Goal: Task Accomplishment & Management: Complete application form

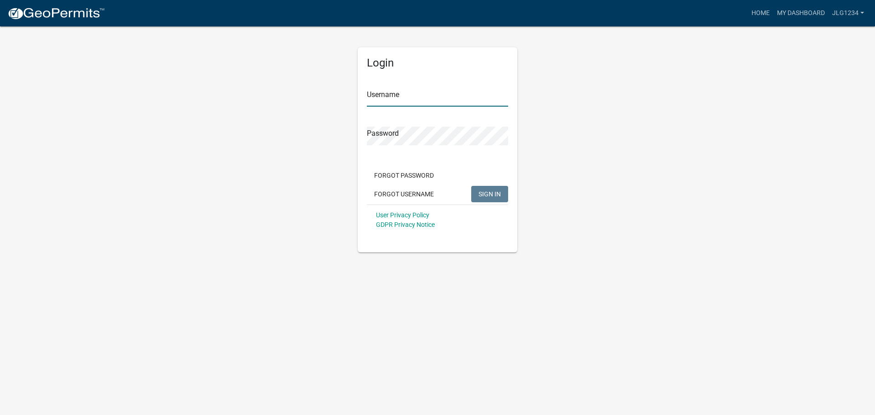
click at [440, 97] on input "Username" at bounding box center [437, 97] width 141 height 19
type input "jlg1234"
click at [471, 186] on button "SIGN IN" at bounding box center [489, 194] width 37 height 16
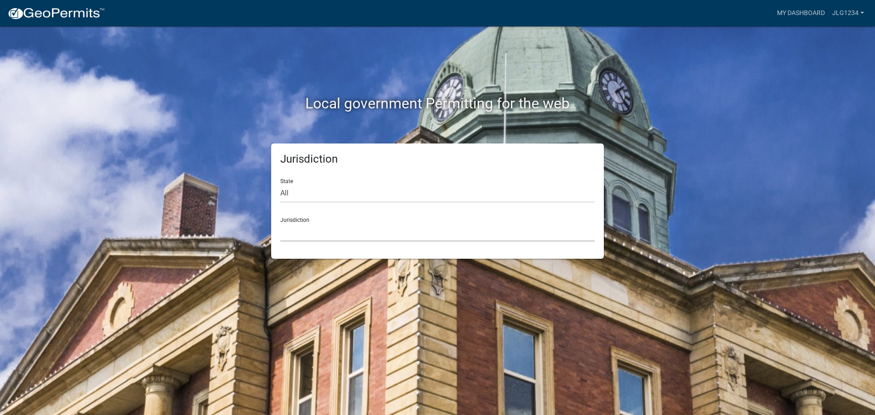
click at [331, 231] on select "Custer County, Colorado Carroll County, Georgia Cook County, Georgia Crawford C…" at bounding box center [437, 232] width 314 height 19
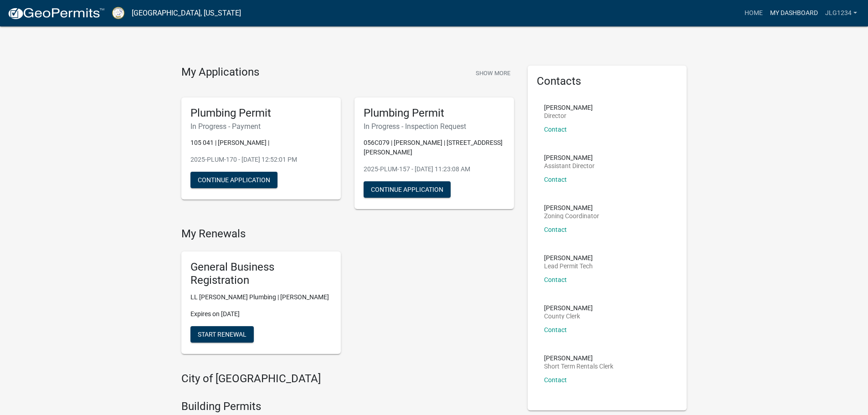
click at [781, 11] on link "My Dashboard" at bounding box center [793, 13] width 55 height 17
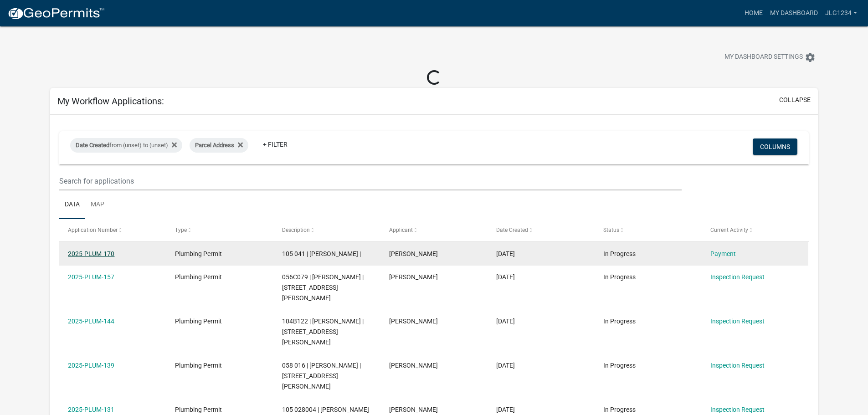
click at [88, 253] on link "2025-PLUM-170" at bounding box center [91, 253] width 46 height 7
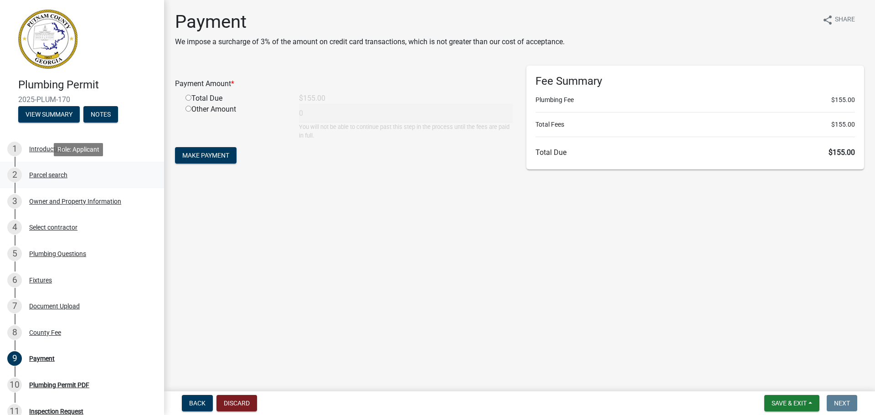
click at [49, 172] on div "Parcel search" at bounding box center [48, 175] width 38 height 6
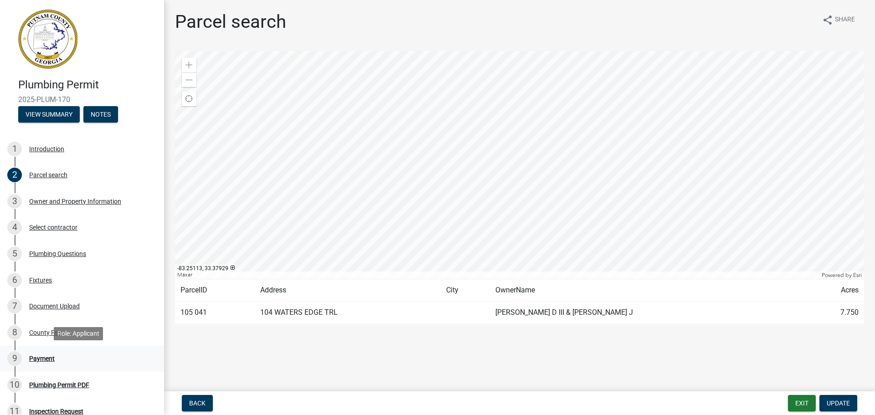
click at [45, 356] on div "Payment" at bounding box center [42, 358] width 26 height 6
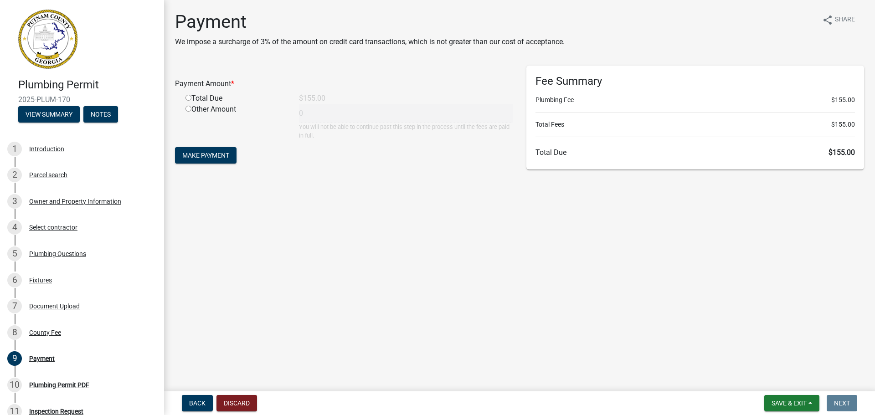
click at [202, 98] on div "Total Due" at bounding box center [235, 98] width 113 height 11
click at [186, 96] on div "Total Due" at bounding box center [235, 98] width 113 height 11
click at [188, 97] on input "radio" at bounding box center [188, 98] width 6 height 6
radio input "true"
type input "155"
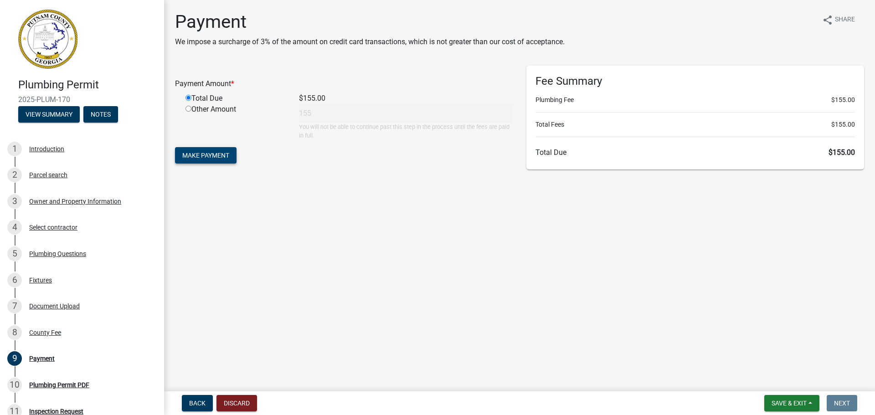
click at [226, 159] on span "Make Payment" at bounding box center [205, 155] width 47 height 7
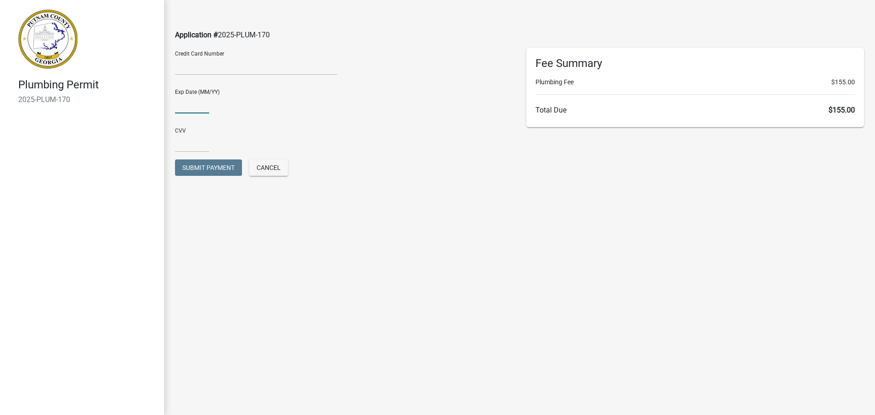
click at [193, 109] on input "text" at bounding box center [192, 104] width 34 height 19
type input "0428"
click at [185, 147] on input "text" at bounding box center [192, 143] width 34 height 19
type input "413"
click at [197, 166] on span "Submit Payment" at bounding box center [208, 167] width 52 height 7
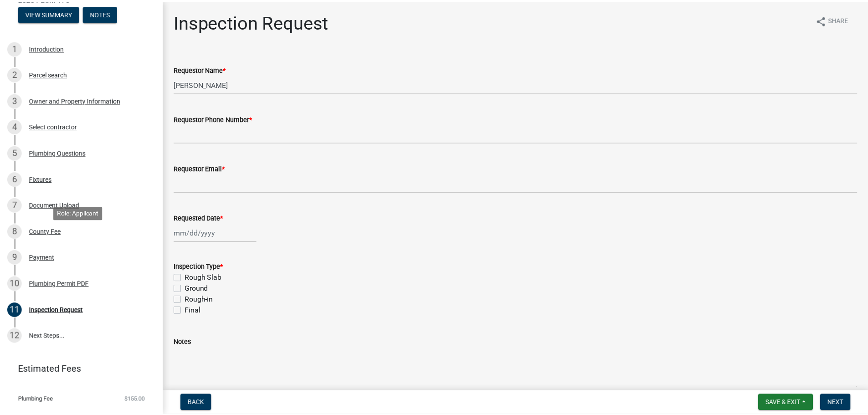
scroll to position [120, 0]
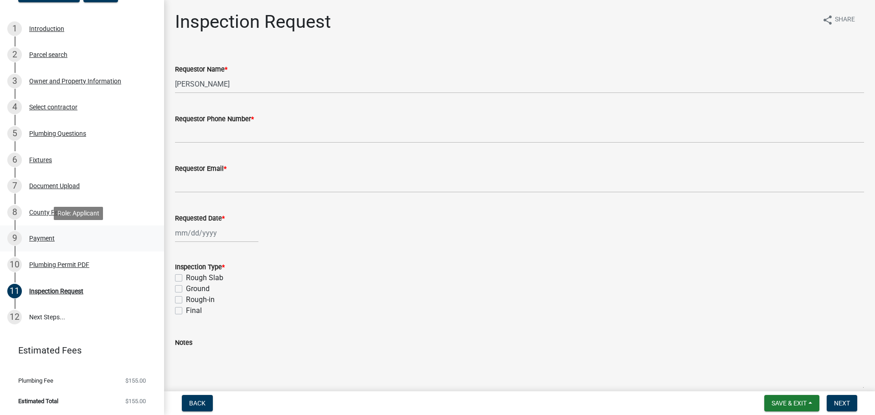
click at [39, 236] on div "Payment" at bounding box center [42, 238] width 26 height 6
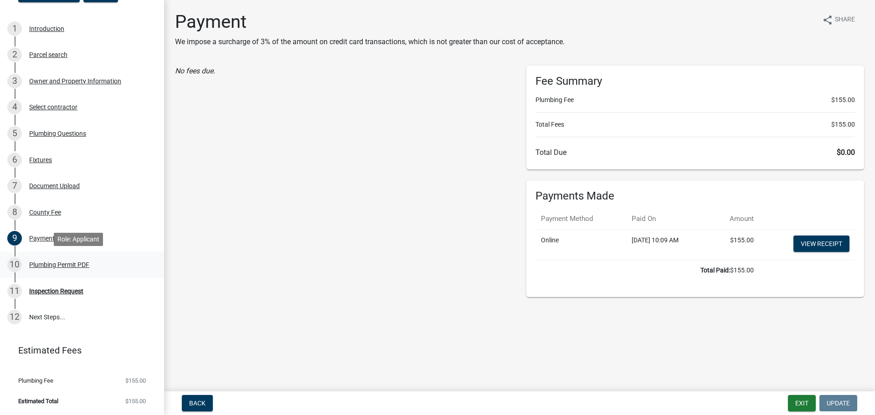
click at [55, 267] on div "Plumbing Permit PDF" at bounding box center [59, 265] width 60 height 6
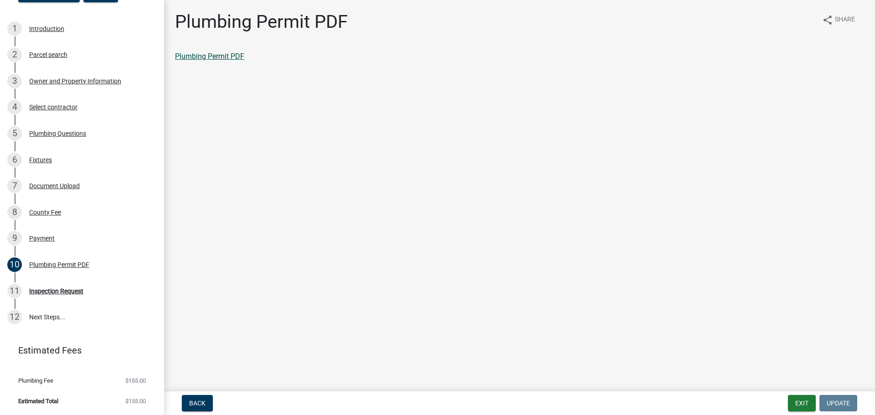
click at [221, 57] on link "Plumbing Permit PDF" at bounding box center [209, 56] width 69 height 9
click at [46, 235] on div "Payment" at bounding box center [42, 238] width 26 height 6
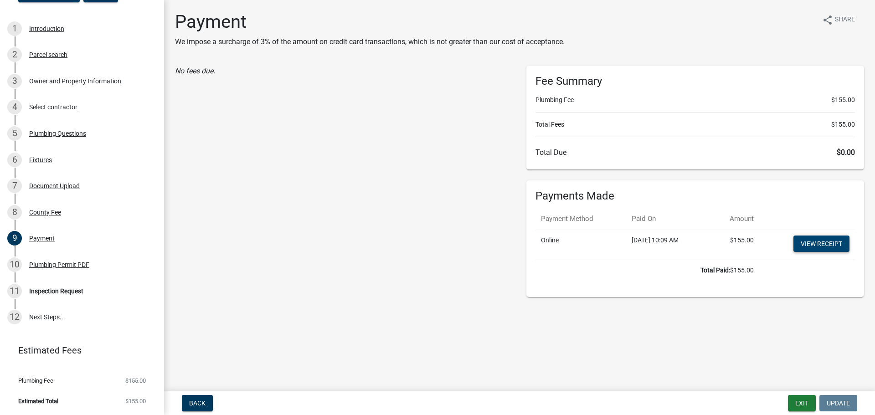
click at [817, 240] on link "View receipt" at bounding box center [821, 244] width 56 height 16
click at [805, 405] on button "Exit" at bounding box center [802, 403] width 28 height 16
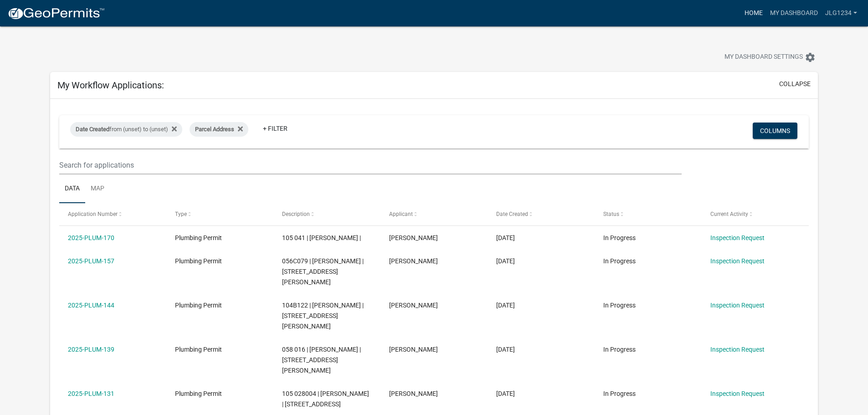
click at [748, 15] on link "Home" at bounding box center [754, 13] width 26 height 17
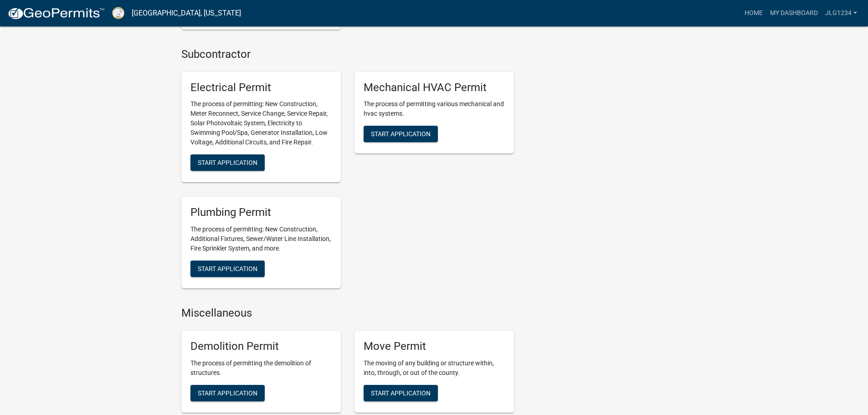
scroll to position [684, 0]
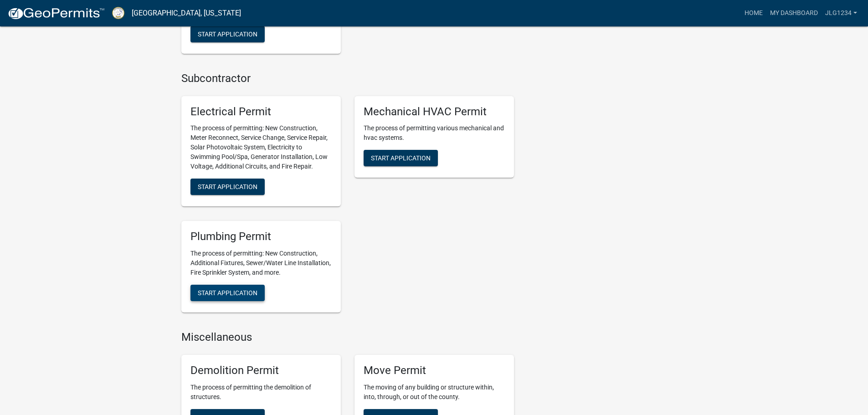
click at [254, 289] on span "Start Application" at bounding box center [228, 292] width 60 height 7
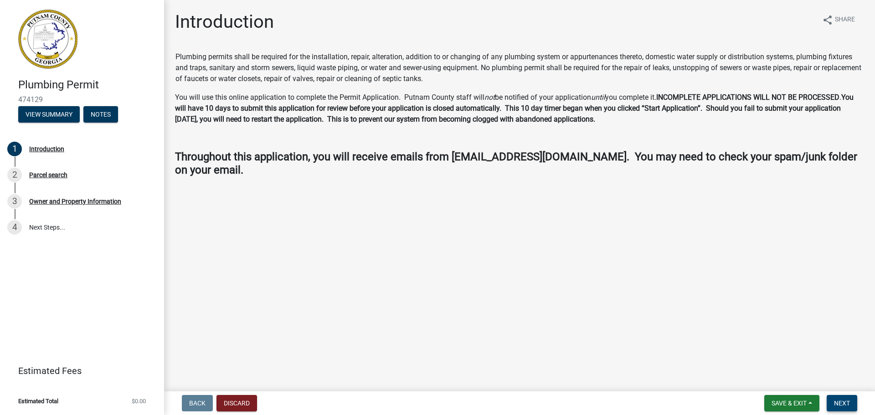
click at [833, 400] on button "Next" at bounding box center [842, 403] width 31 height 16
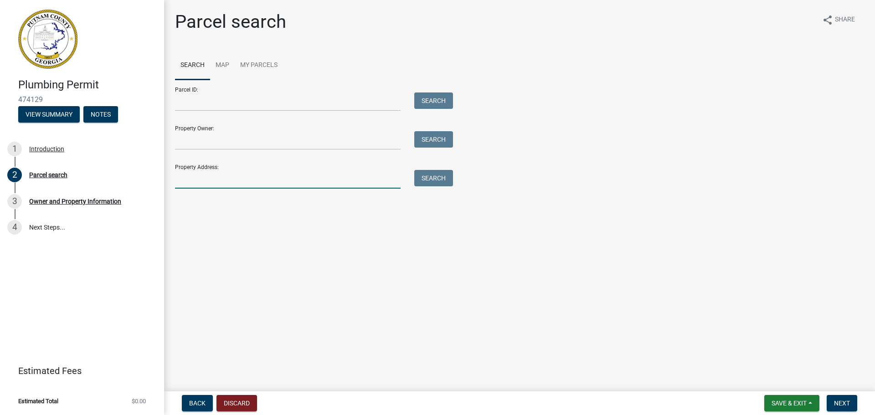
click at [220, 185] on input "Property Address:" at bounding box center [288, 179] width 226 height 19
type input "124 Ardennes"
click at [439, 180] on button "Search" at bounding box center [433, 178] width 39 height 16
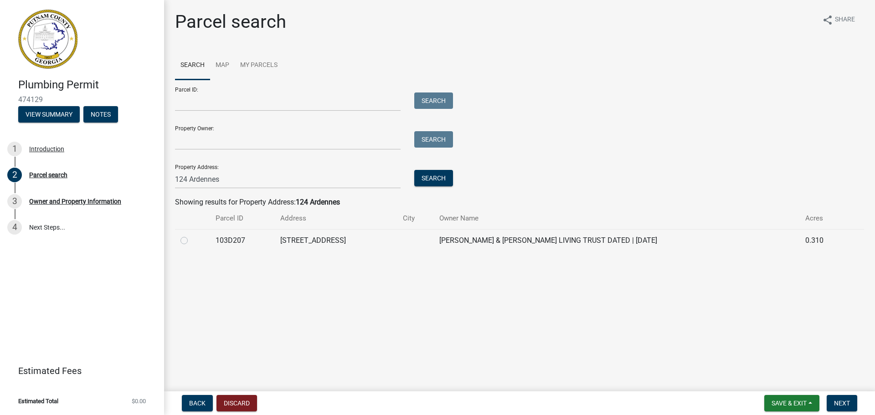
click at [191, 235] on label at bounding box center [191, 235] width 0 height 0
click at [191, 240] on input "radio" at bounding box center [194, 238] width 6 height 6
radio input "true"
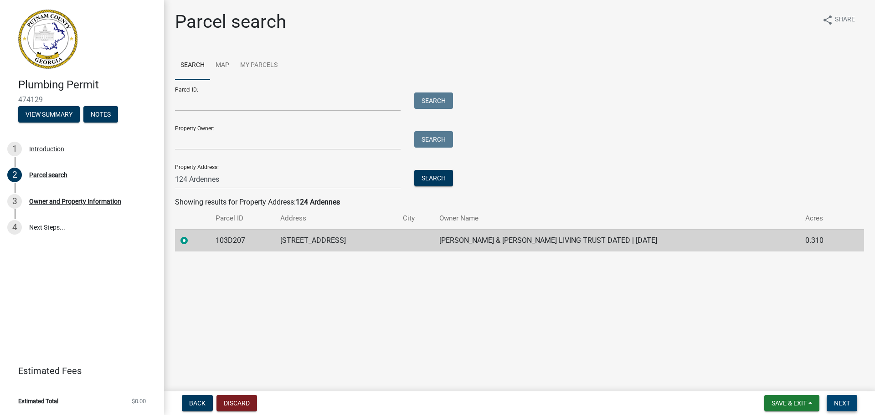
click at [836, 404] on span "Next" at bounding box center [842, 403] width 16 height 7
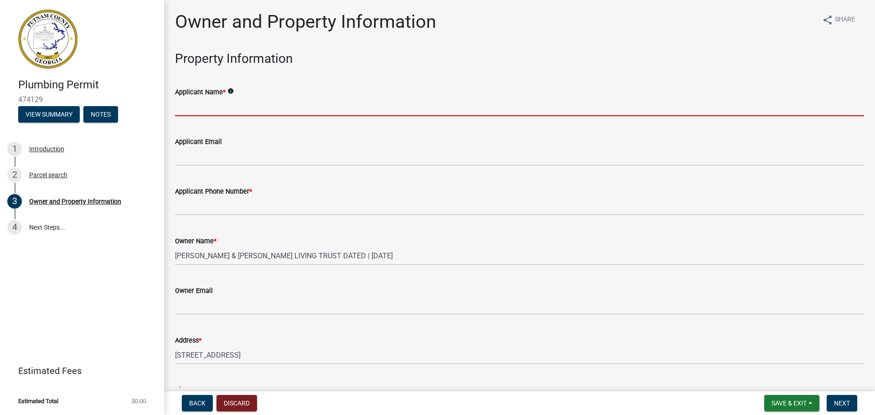
click at [196, 113] on input "Applicant Name *" at bounding box center [519, 107] width 689 height 19
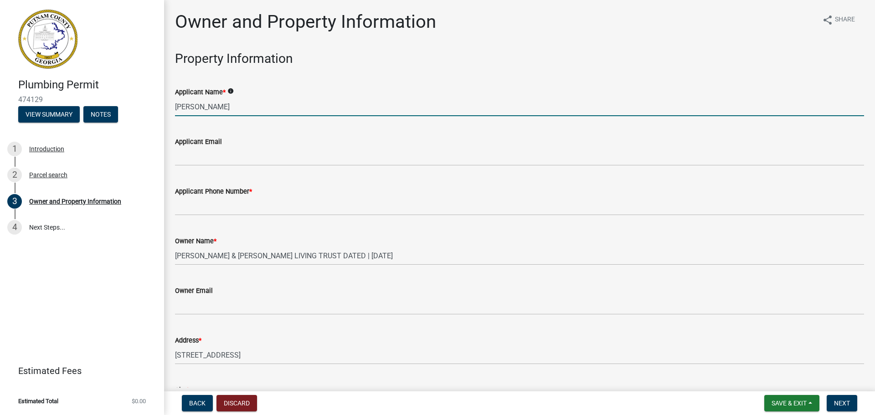
type input "[PERSON_NAME]"
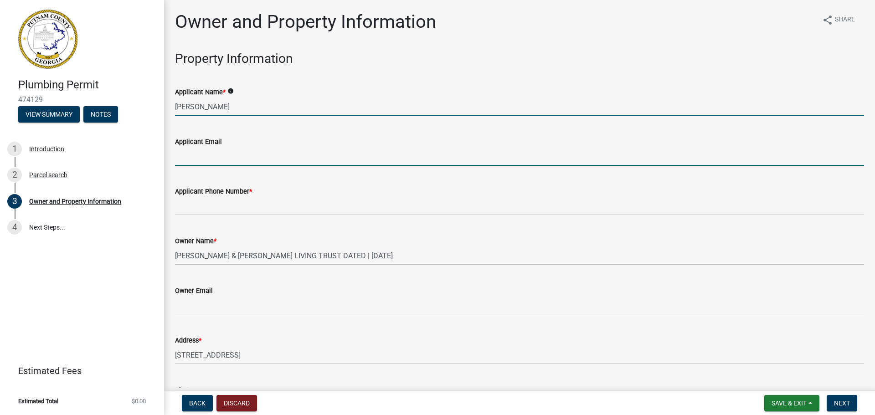
click at [231, 157] on input "Applicant Email" at bounding box center [519, 156] width 689 height 19
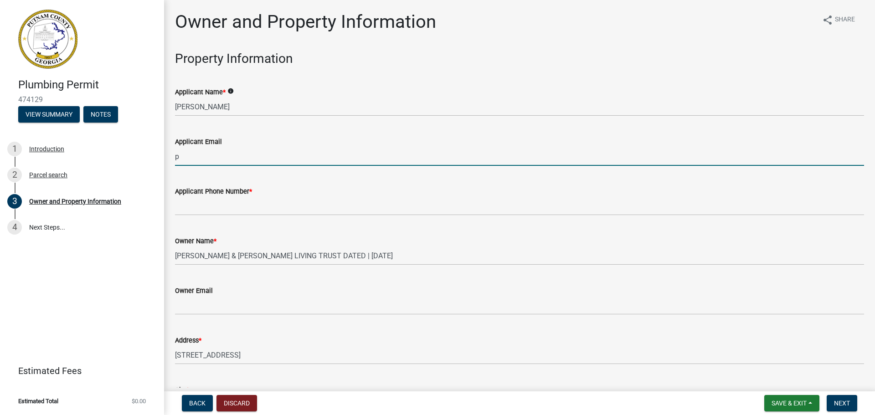
type input "[EMAIL_ADDRESS][DOMAIN_NAME]"
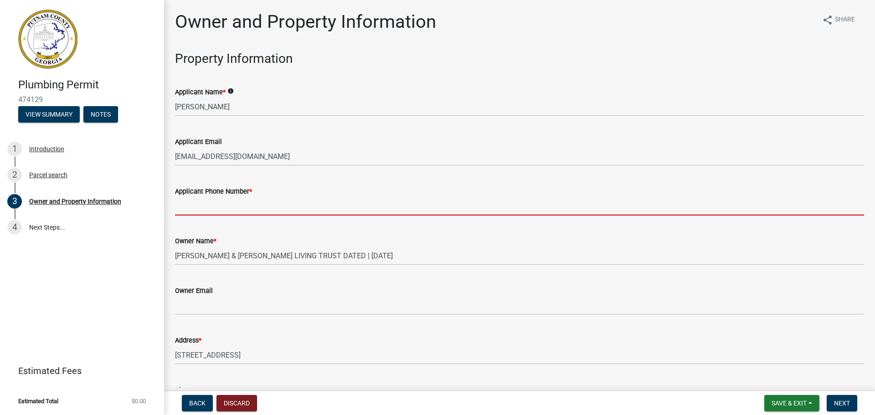
click at [212, 210] on input "Applicant Phone Number *" at bounding box center [519, 206] width 689 height 19
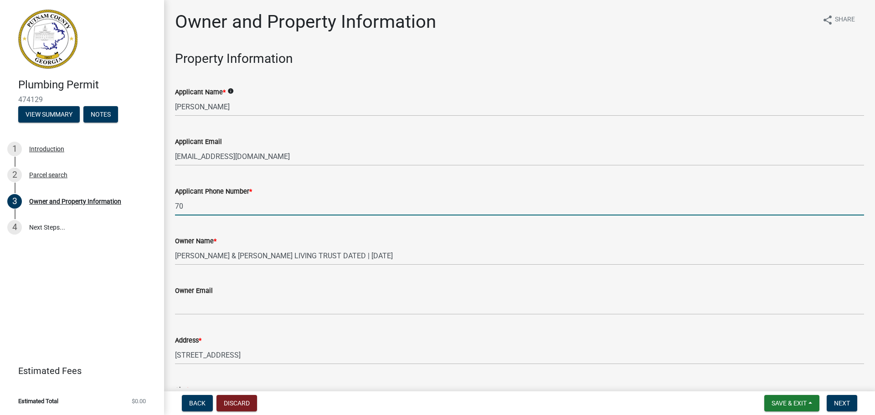
type input "[PHONE_NUMBER]"
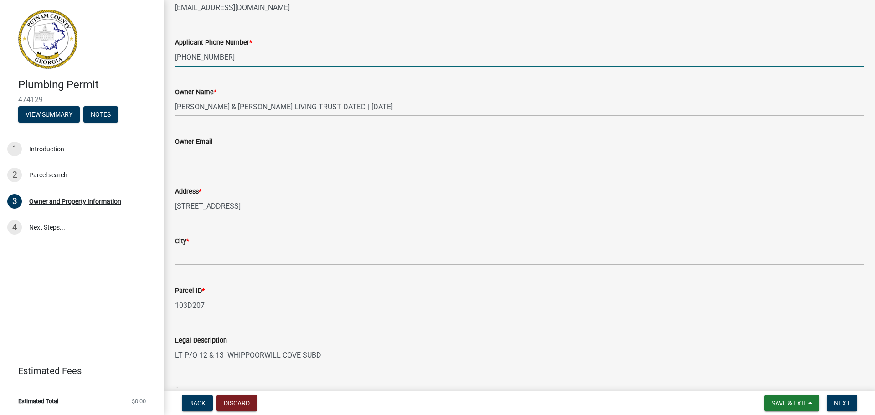
scroll to position [228, 0]
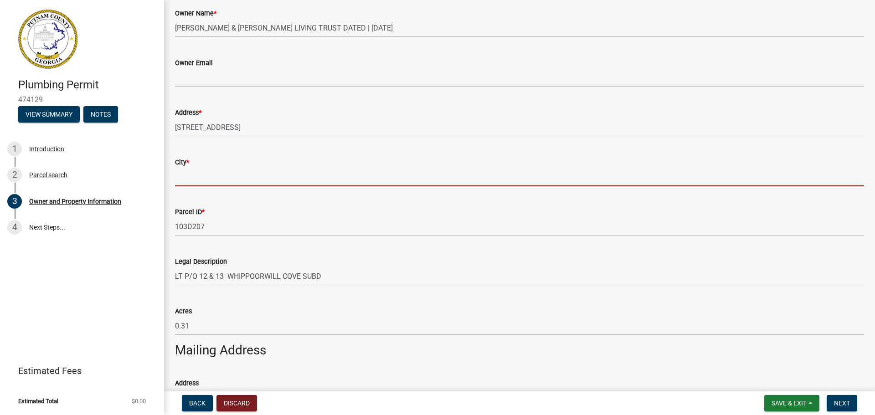
click at [201, 172] on input "City *" at bounding box center [519, 177] width 689 height 19
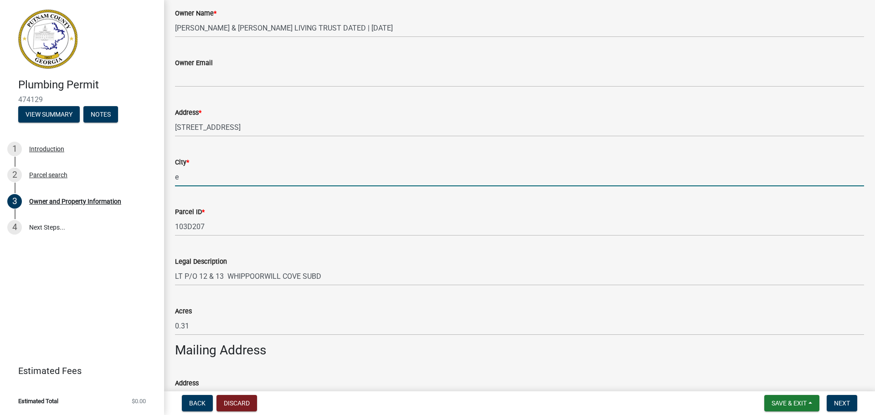
type input "Eatonton"
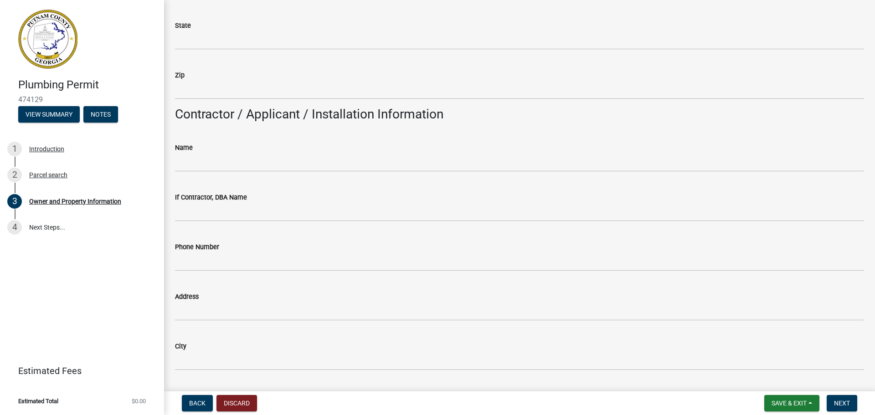
scroll to position [729, 0]
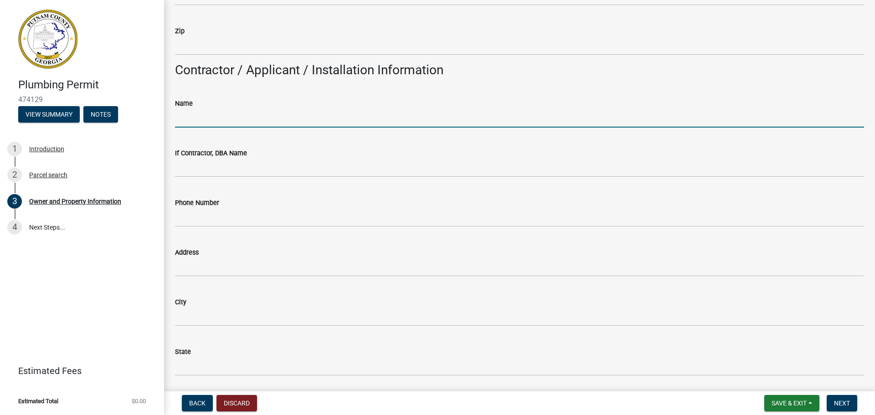
click at [195, 124] on input "Name" at bounding box center [519, 118] width 689 height 19
type input "[PERSON_NAME]"
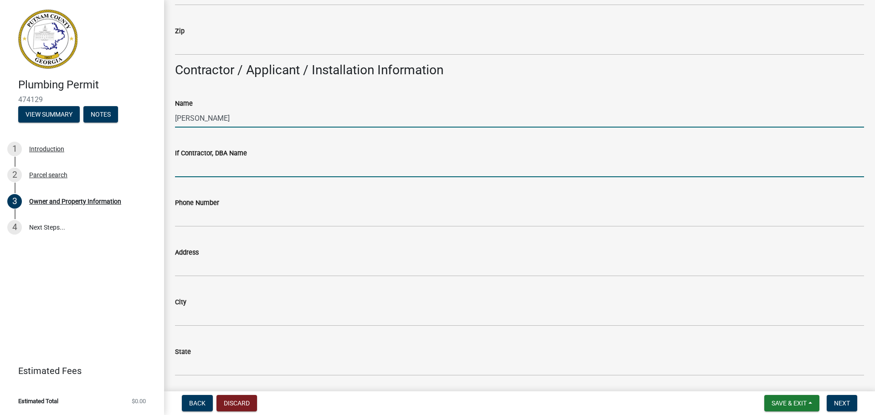
click at [209, 175] on input "If Contractor, DBA Name" at bounding box center [519, 168] width 689 height 19
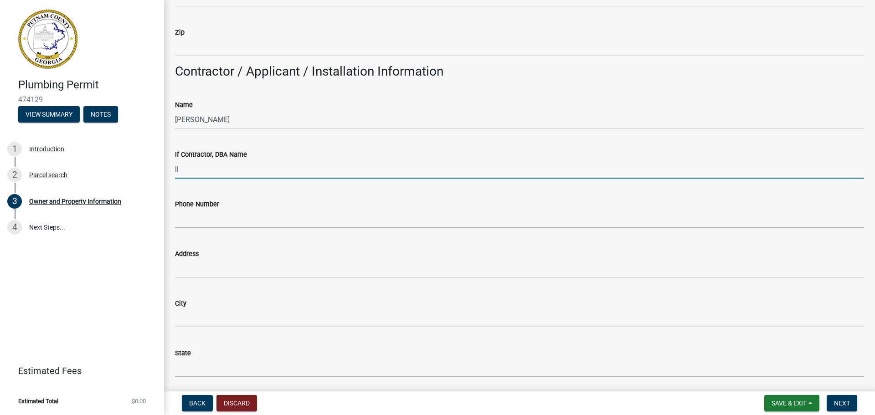
scroll to position [726, 0]
click at [195, 172] on input "ll" at bounding box center [519, 170] width 689 height 19
type input "l"
type input "LL [PERSON_NAME] Plumbing"
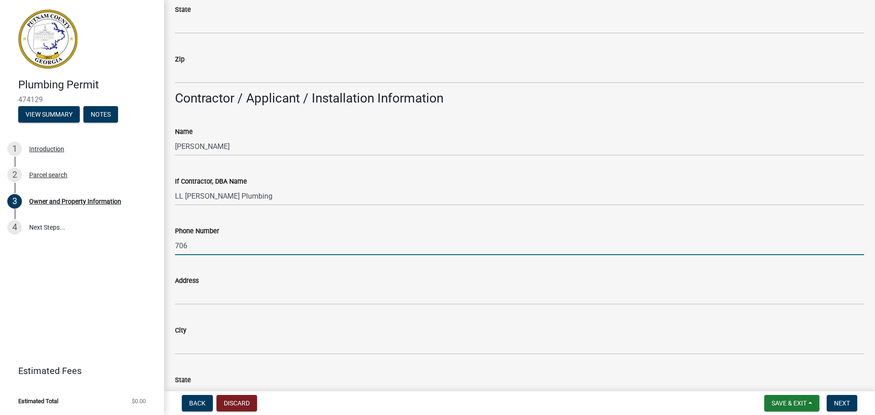
scroll to position [681, 0]
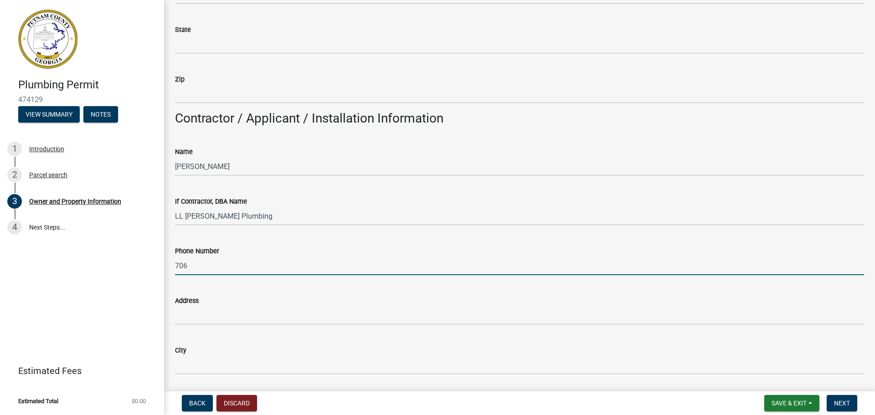
type input "[PHONE_NUMBER]"
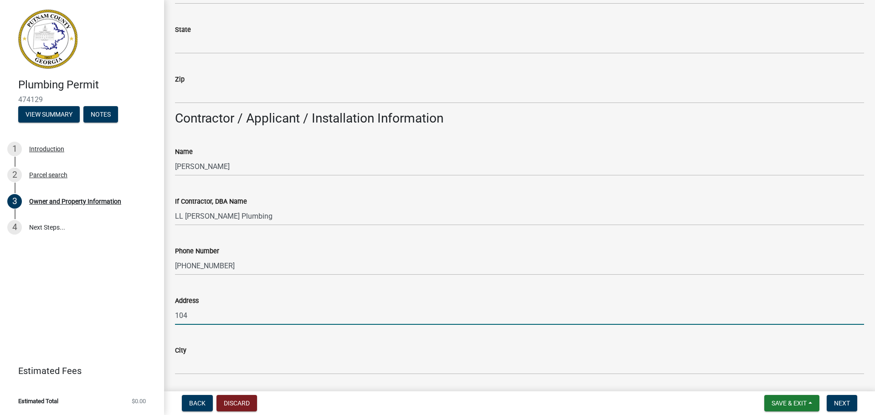
type input "[STREET_ADDRESS][PERSON_NAME]"
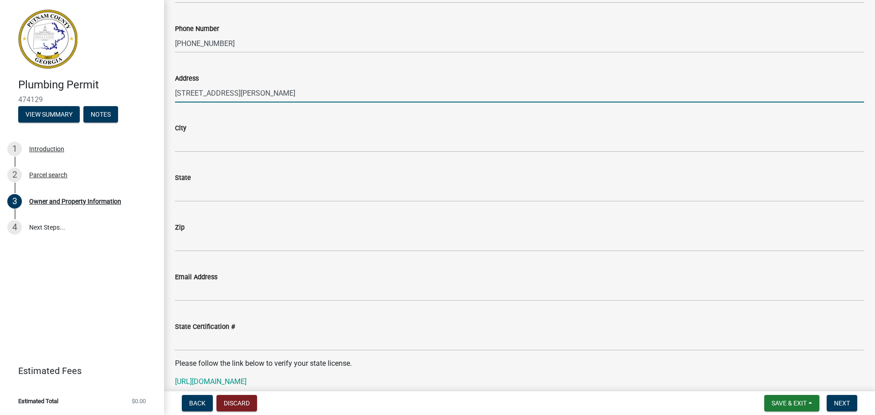
scroll to position [909, 0]
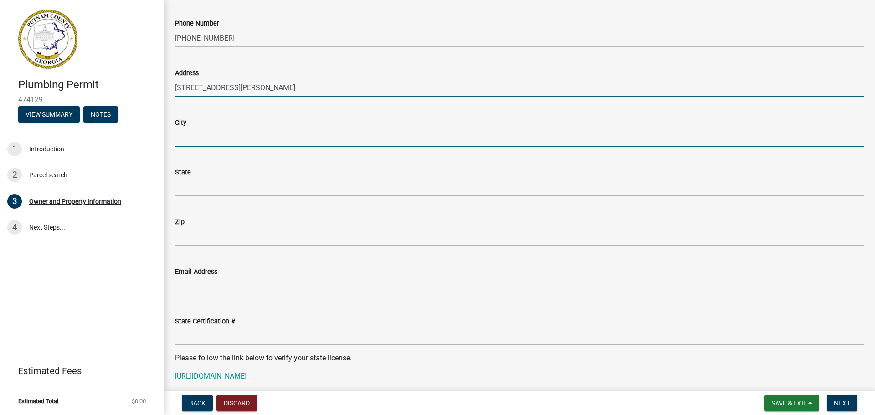
click at [198, 139] on input "City" at bounding box center [519, 137] width 689 height 19
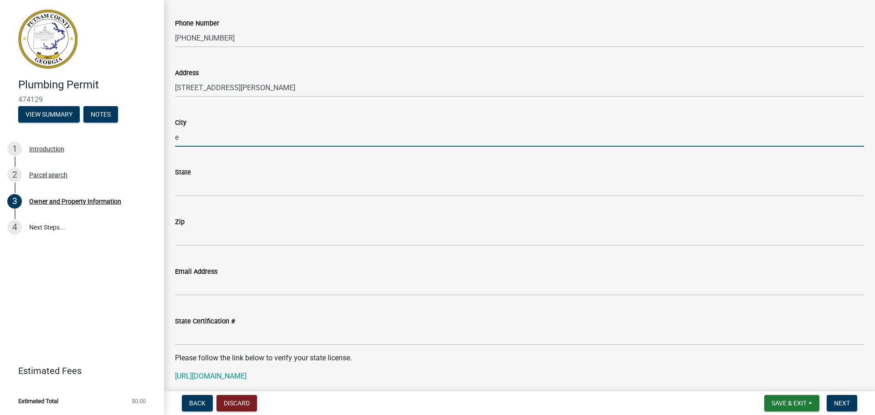
type input "Eatonton"
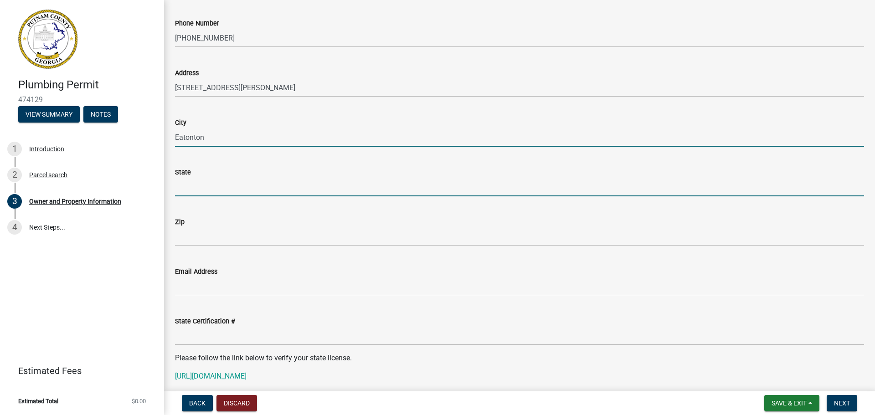
type input "GA"
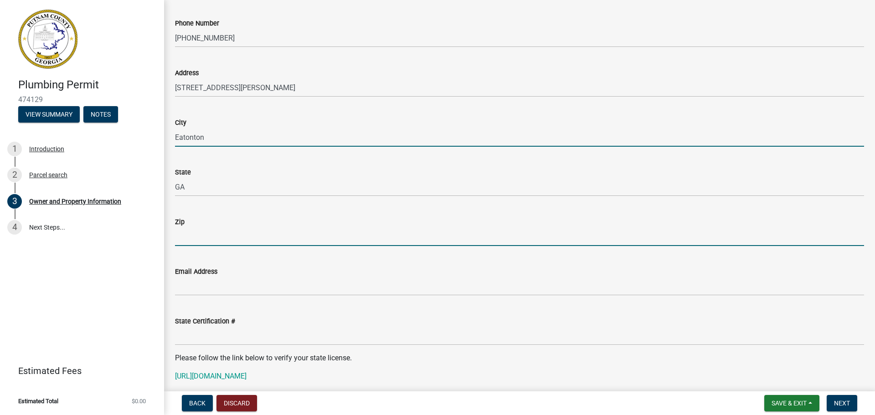
type input "31024"
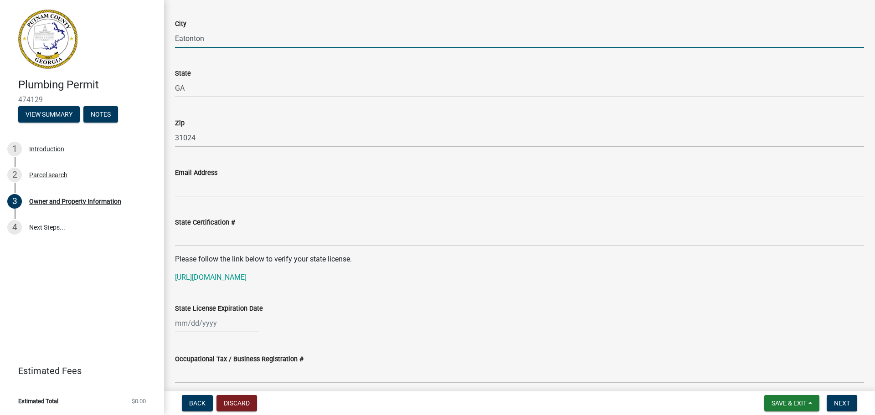
scroll to position [1045, 0]
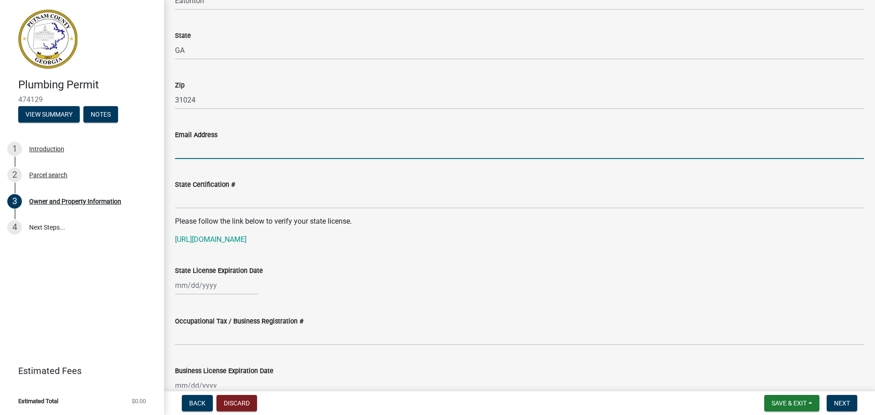
click at [220, 154] on input "Email Address" at bounding box center [519, 149] width 689 height 19
type input "o"
type input "[EMAIL_ADDRESS][DOMAIN_NAME]"
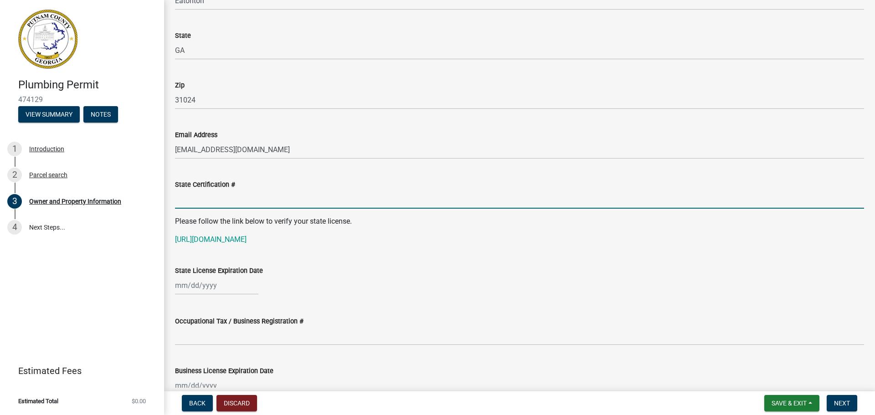
click at [199, 201] on input "State Certification #" at bounding box center [519, 199] width 689 height 19
type input "MP209864"
click at [200, 283] on div at bounding box center [216, 285] width 83 height 19
select select "9"
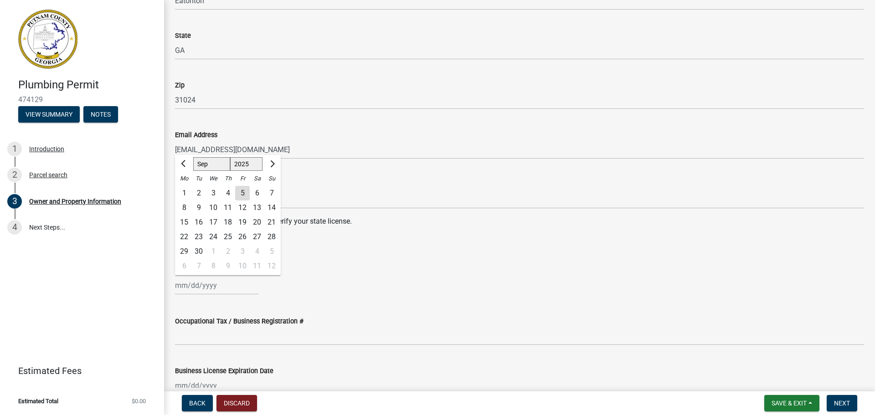
click at [249, 162] on select "1525 1526 1527 1528 1529 1530 1531 1532 1533 1534 1535 1536 1537 1538 1539 1540…" at bounding box center [246, 164] width 33 height 14
select select "2026"
click at [230, 157] on select "1525 1526 1527 1528 1529 1530 1531 1532 1533 1534 1535 1536 1537 1538 1539 1540…" at bounding box center [246, 164] width 33 height 14
click at [212, 251] on div "30" at bounding box center [213, 251] width 15 height 15
type input "[DATE]"
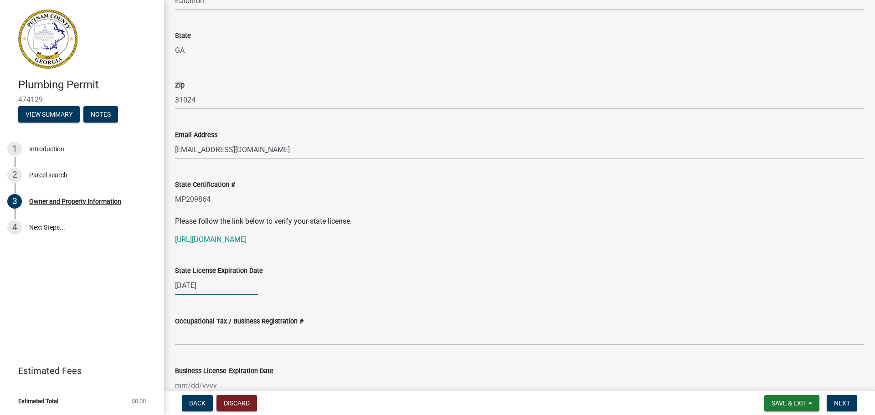
click at [204, 286] on div "[DATE]" at bounding box center [216, 285] width 83 height 19
select select "9"
select select "2026"
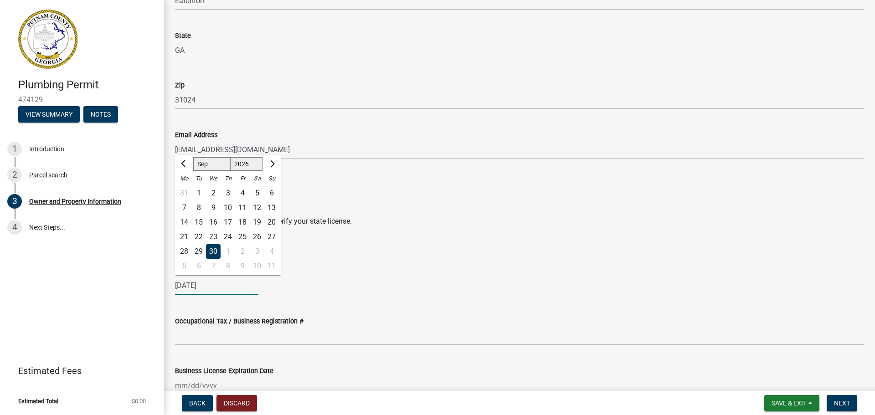
click at [207, 163] on select "Jan Feb Mar Apr May Jun [DATE] Aug Sep Oct Nov Dec" at bounding box center [211, 164] width 37 height 14
select select "11"
click at [193, 157] on select "Jan Feb Mar Apr May Jun [DATE] Aug Sep Oct Nov Dec" at bounding box center [211, 164] width 37 height 14
click at [184, 264] on div "30" at bounding box center [184, 266] width 15 height 15
type input "[DATE]"
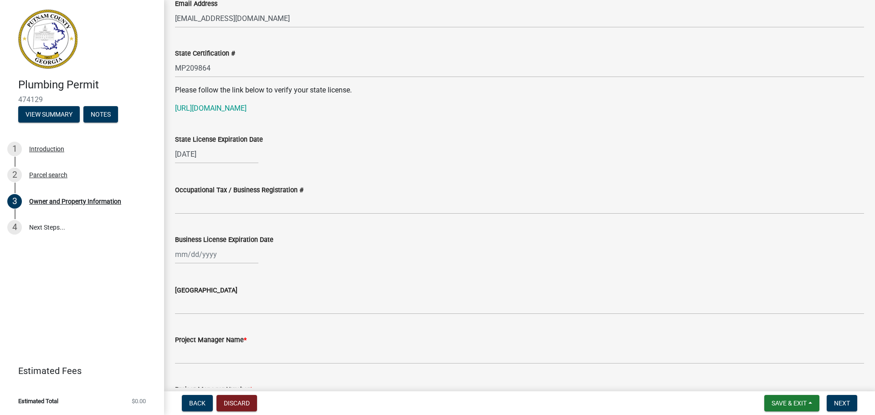
scroll to position [1182, 0]
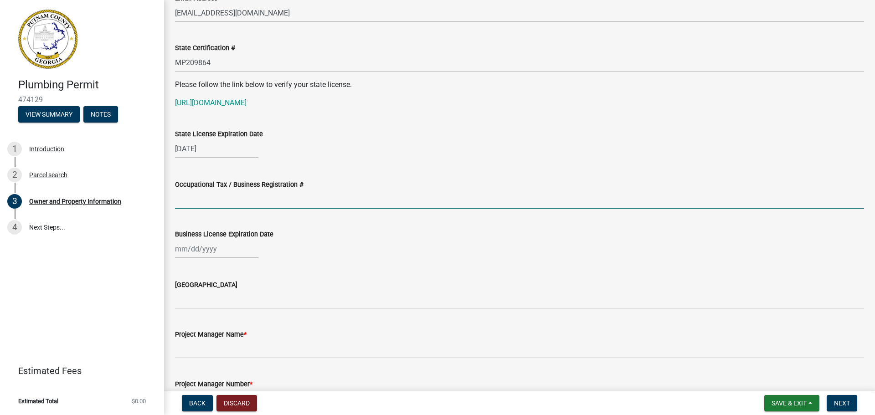
click at [224, 196] on input "Occupational Tax / Business Registration #" at bounding box center [519, 199] width 689 height 19
type input "2024-BL-161"
click at [183, 251] on div at bounding box center [216, 249] width 83 height 19
select select "9"
select select "2025"
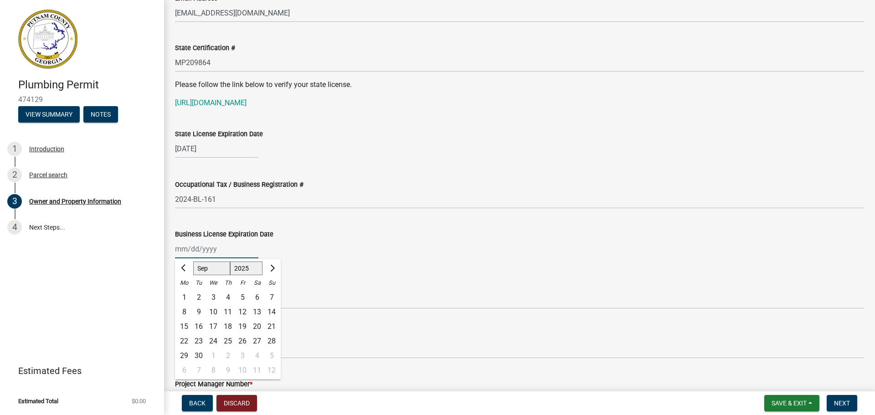
click at [201, 264] on select "Jan Feb Mar Apr May Jun [DATE] Aug Sep Oct Nov Dec" at bounding box center [211, 269] width 37 height 14
select select "12"
click at [193, 262] on select "Jan Feb Mar Apr May Jun [DATE] Aug Sep Oct Nov Dec" at bounding box center [211, 269] width 37 height 14
click at [212, 356] on div "31" at bounding box center [213, 356] width 15 height 15
type input "[DATE]"
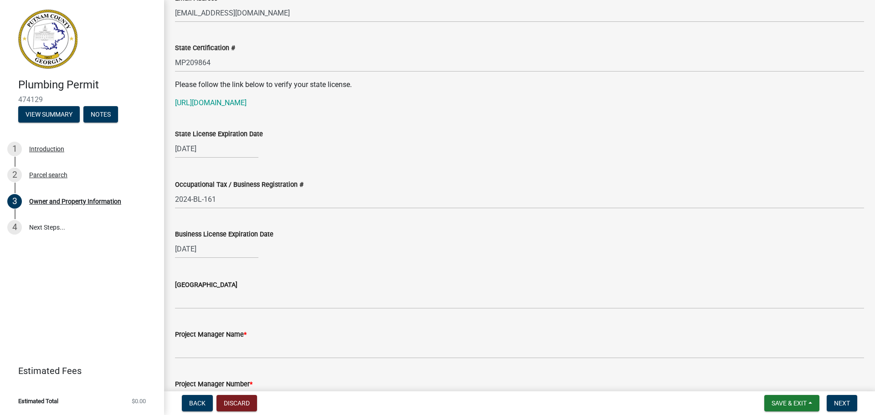
click at [424, 257] on div "[DATE]" at bounding box center [519, 249] width 689 height 19
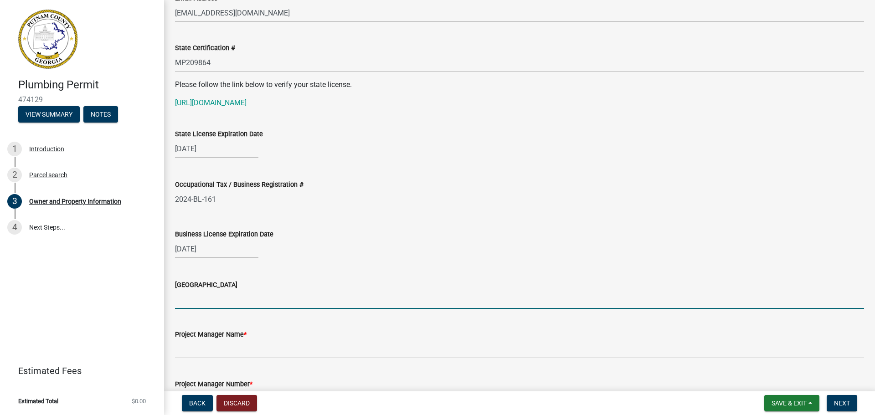
click at [196, 300] on input "[GEOGRAPHIC_DATA]" at bounding box center [519, 299] width 689 height 19
type input "[PERSON_NAME]"
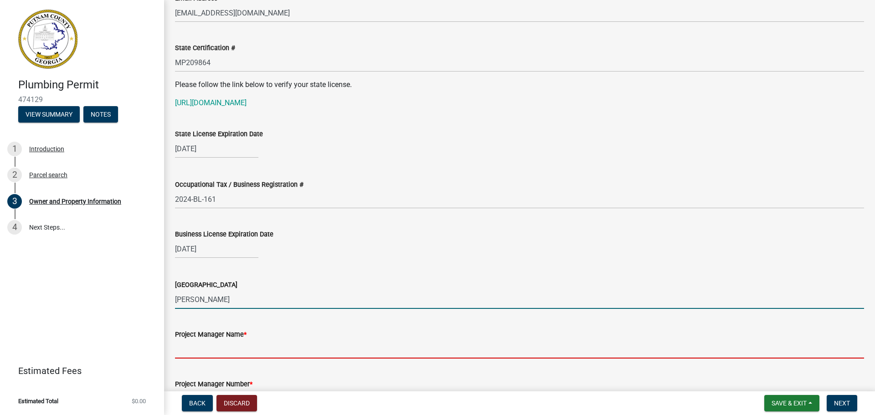
click at [206, 349] on input "Project Manager Name *" at bounding box center [519, 349] width 689 height 19
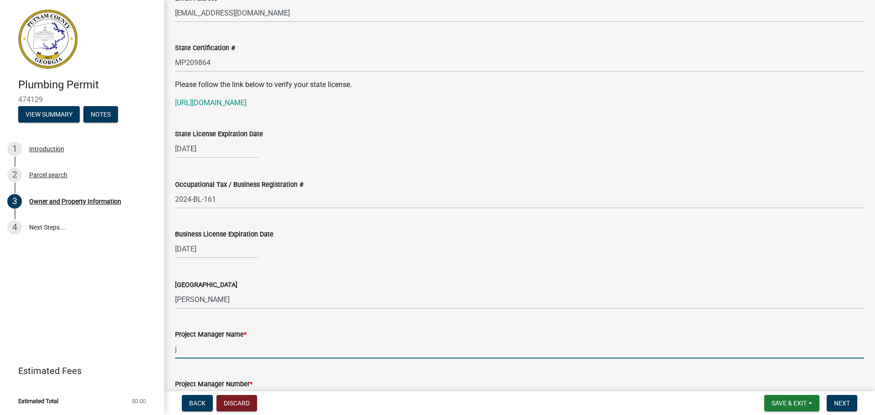
type input "[PERSON_NAME]"
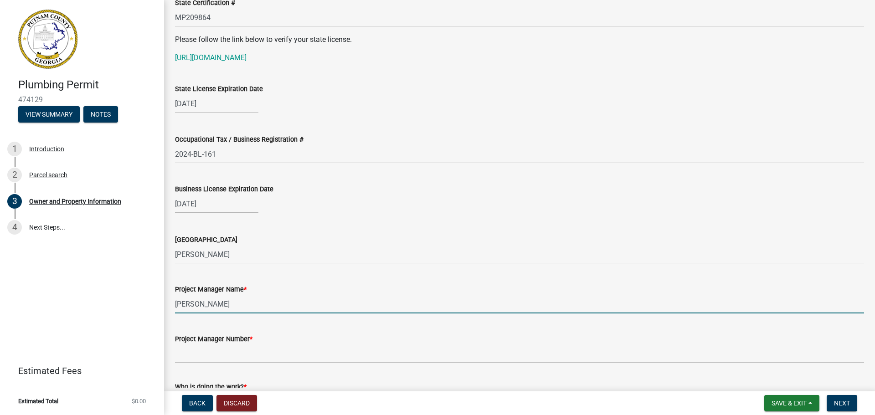
scroll to position [1410, 0]
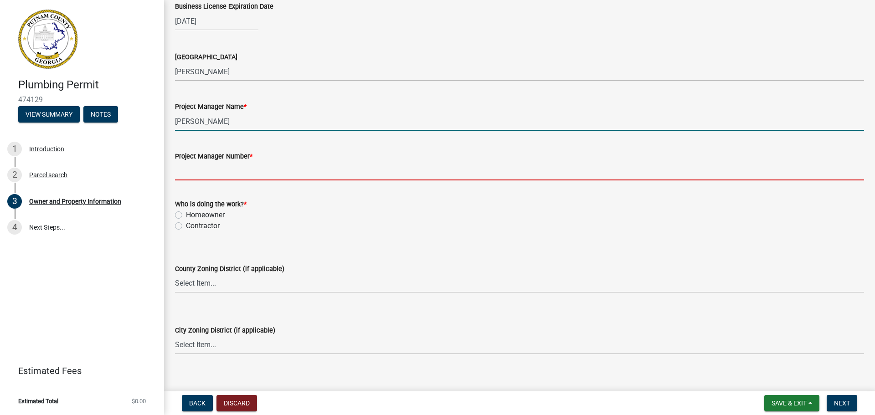
click at [231, 170] on input "Project Manager Number *" at bounding box center [519, 171] width 689 height 19
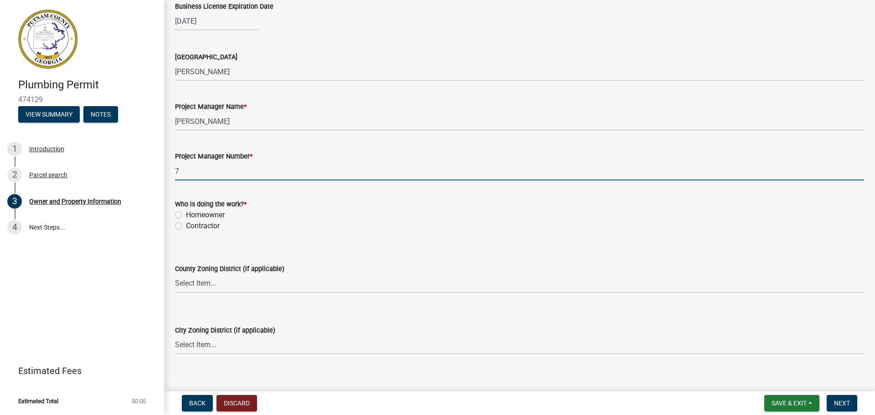
type input "[PHONE_NUMBER]"
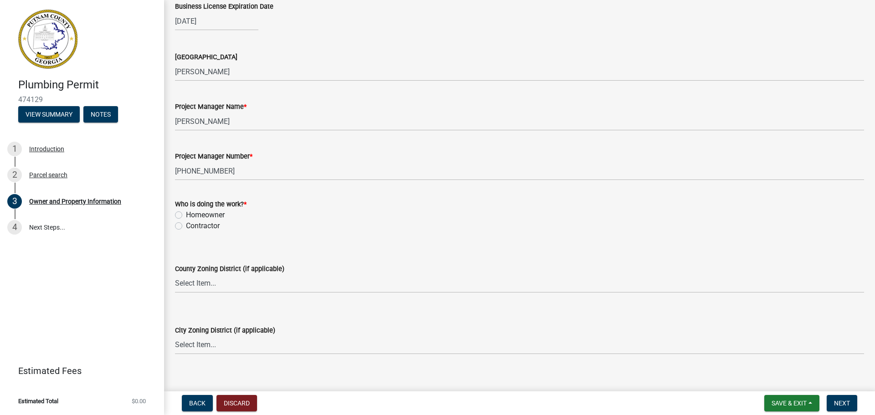
click at [186, 226] on label "Contractor" at bounding box center [203, 226] width 34 height 11
click at [186, 226] on input "Contractor" at bounding box center [189, 224] width 6 height 6
radio input "true"
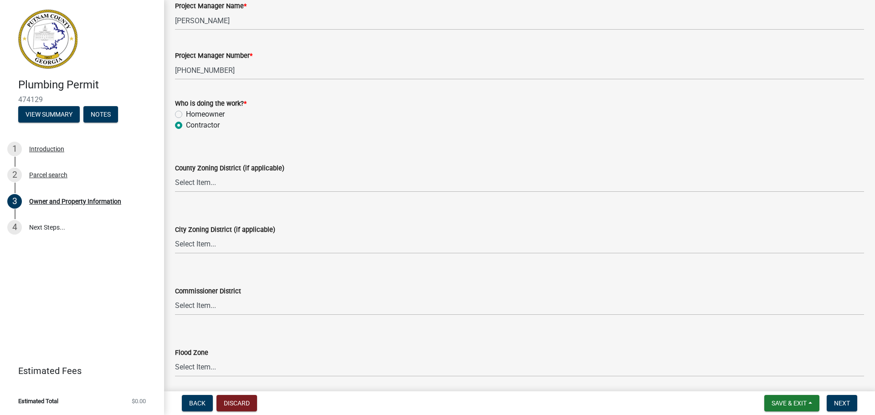
scroll to position [1543, 0]
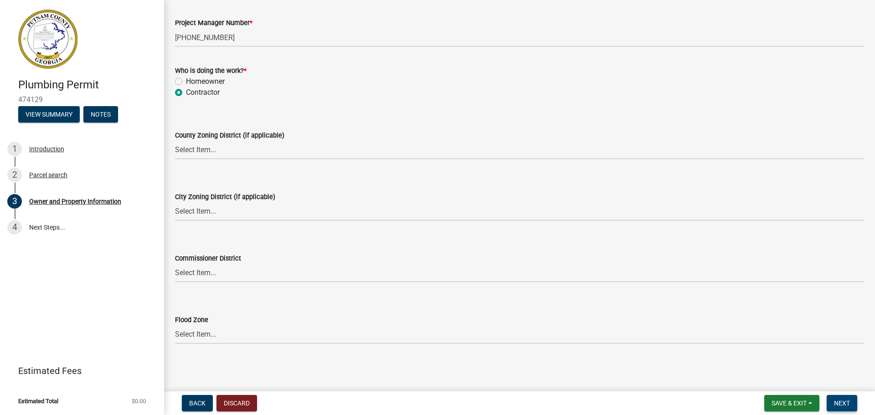
click at [841, 402] on span "Next" at bounding box center [842, 403] width 16 height 7
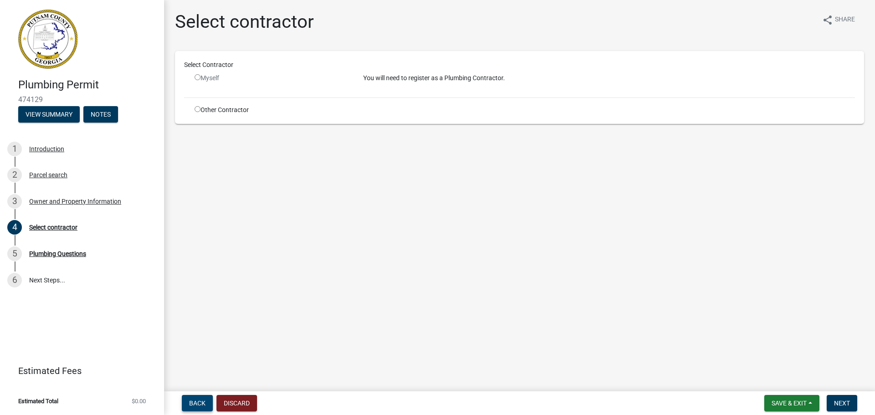
click at [191, 408] on button "Back" at bounding box center [197, 403] width 31 height 16
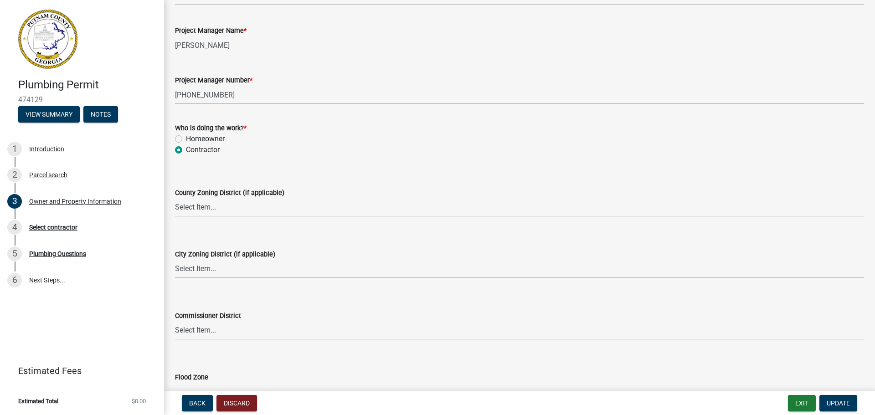
scroll to position [1543, 0]
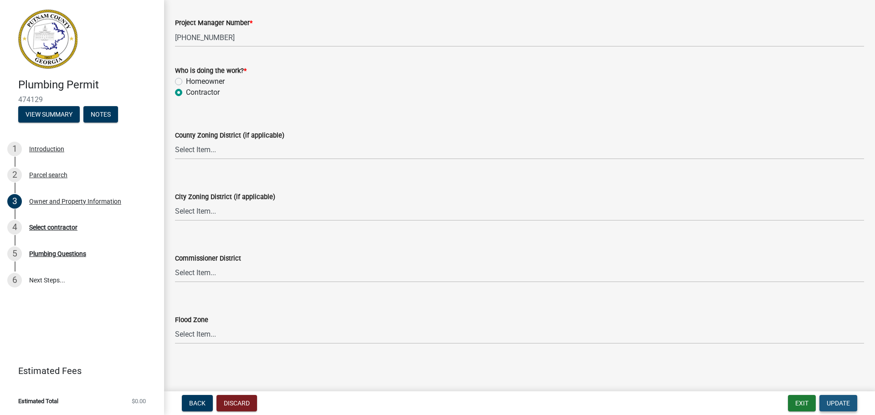
click at [842, 406] on span "Update" at bounding box center [838, 403] width 23 height 7
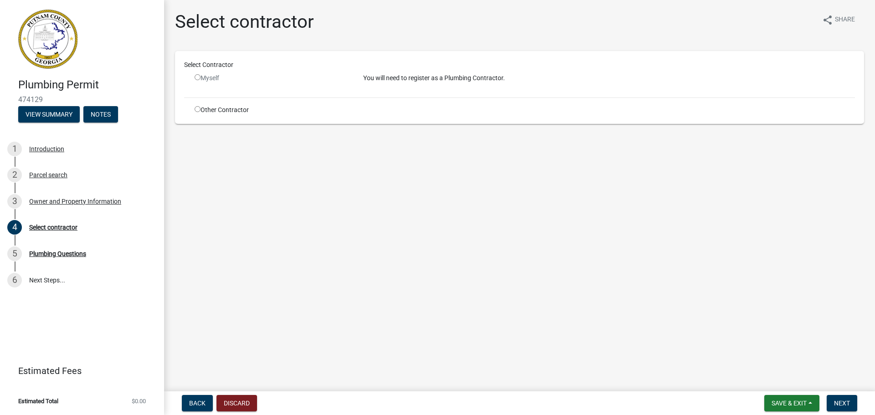
click at [196, 77] on input "radio" at bounding box center [198, 77] width 6 height 6
radio input "false"
click at [837, 404] on span "Next" at bounding box center [842, 403] width 16 height 7
click at [193, 107] on div "Other Contractor" at bounding box center [272, 110] width 169 height 10
click at [200, 112] on input "radio" at bounding box center [198, 109] width 6 height 6
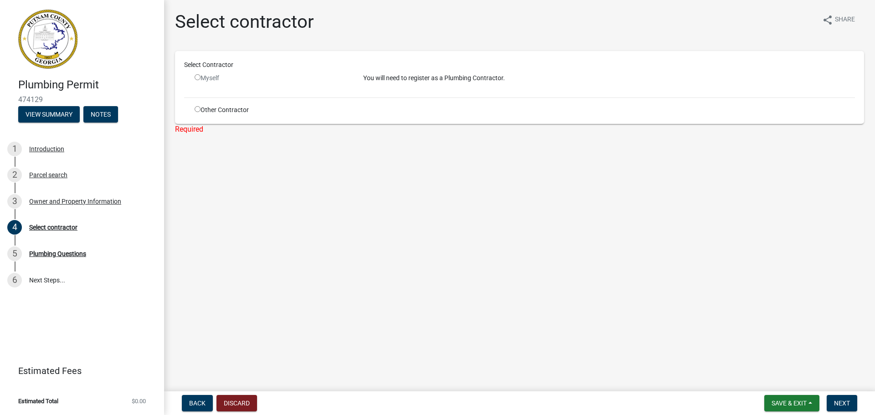
radio input "true"
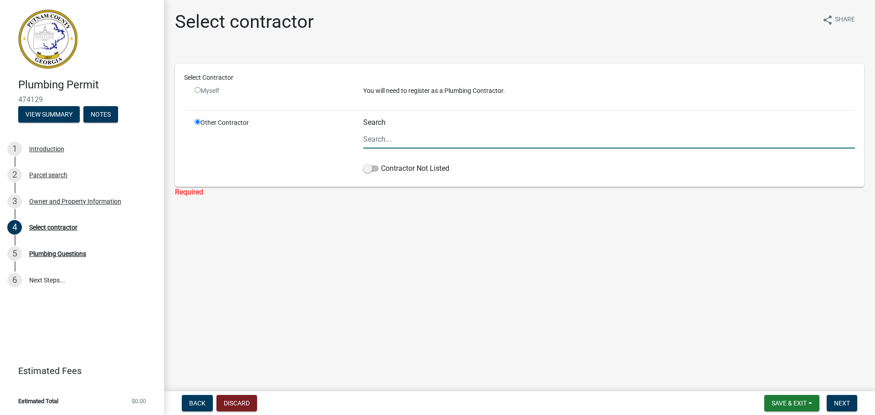
click at [370, 144] on input "Search" at bounding box center [609, 139] width 492 height 19
type input "l"
type input "L"
click at [368, 170] on span at bounding box center [370, 168] width 15 height 6
click at [381, 163] on input "Contractor Not Listed" at bounding box center [381, 163] width 0 height 0
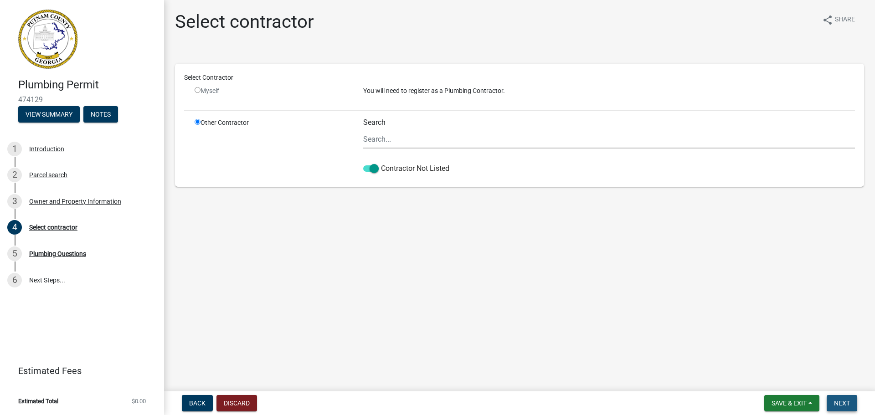
drag, startPoint x: 847, startPoint y: 403, endPoint x: 840, endPoint y: 394, distance: 11.1
click at [846, 403] on span "Next" at bounding box center [842, 403] width 16 height 7
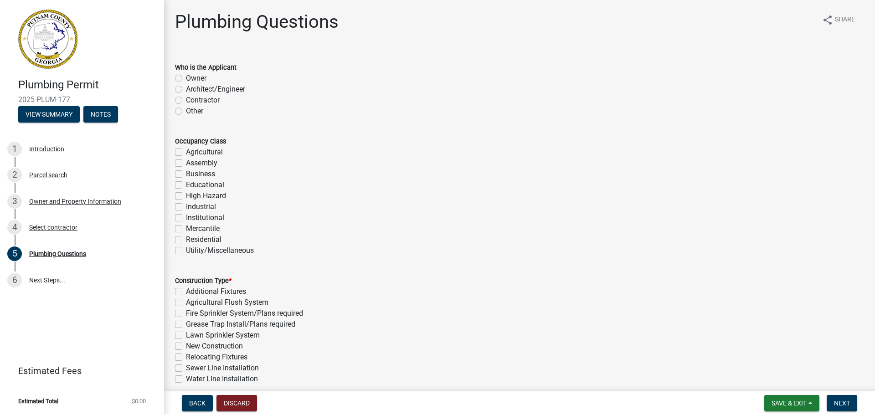
click at [186, 102] on label "Contractor" at bounding box center [203, 100] width 34 height 11
click at [186, 101] on input "Contractor" at bounding box center [189, 98] width 6 height 6
radio input "true"
click at [186, 241] on label "Residential" at bounding box center [204, 239] width 36 height 11
click at [186, 240] on input "Residential" at bounding box center [189, 237] width 6 height 6
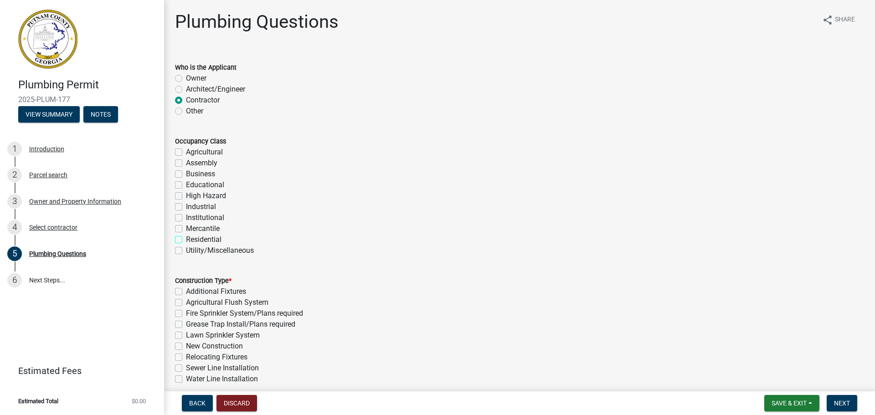
checkbox input "true"
checkbox input "false"
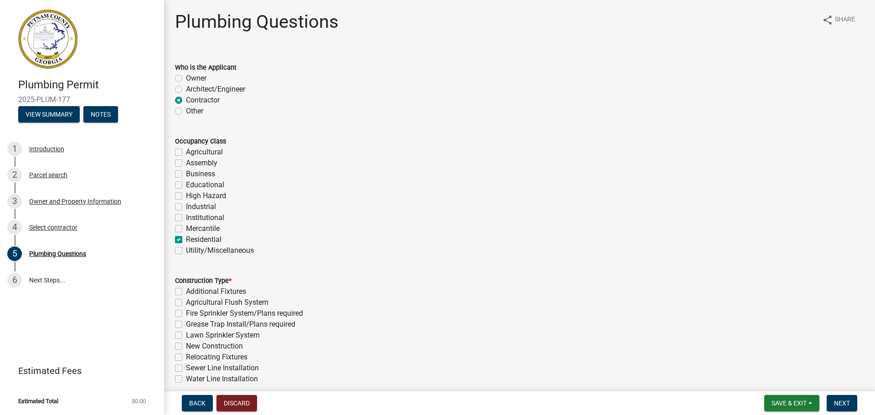
checkbox input "false"
checkbox input "true"
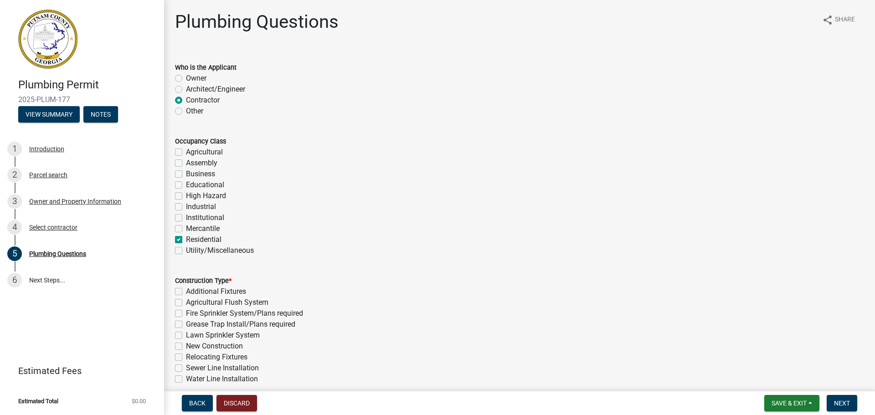
checkbox input "false"
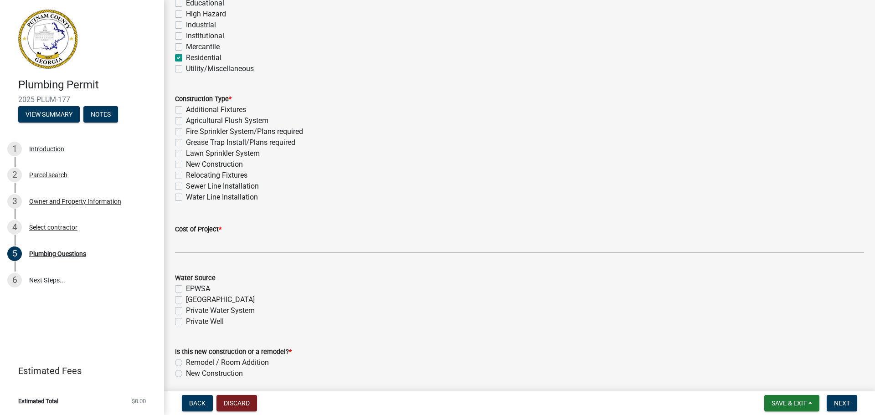
scroll to position [178, 0]
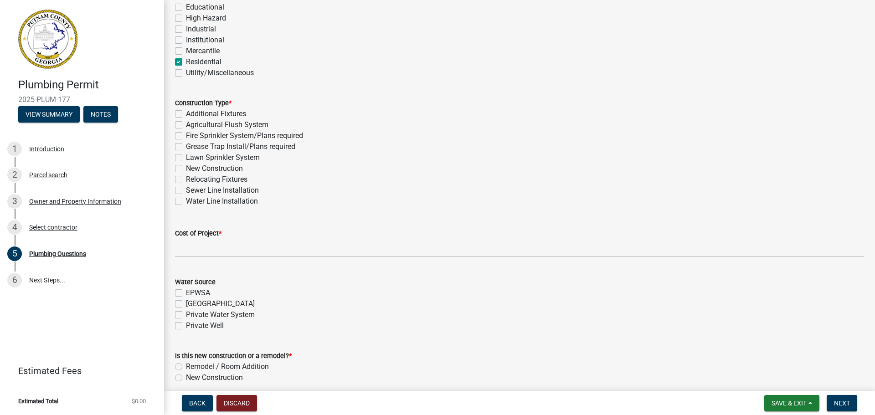
click at [186, 114] on label "Additional Fixtures" at bounding box center [216, 113] width 60 height 11
click at [186, 114] on input "Additional Fixtures" at bounding box center [189, 111] width 6 height 6
checkbox input "true"
checkbox input "false"
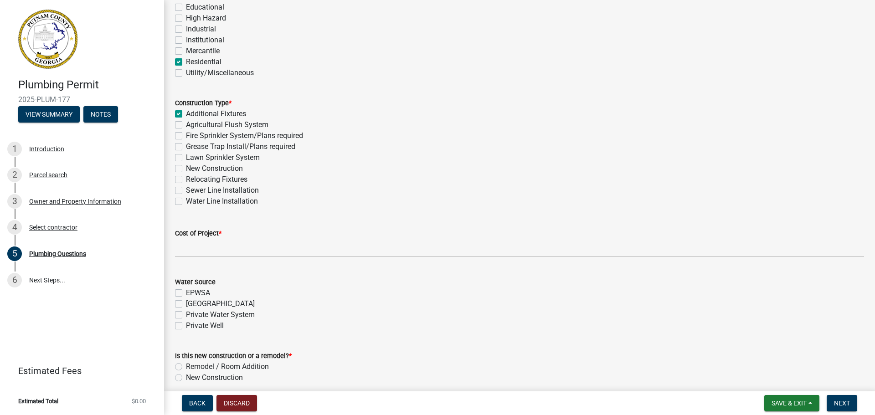
checkbox input "false"
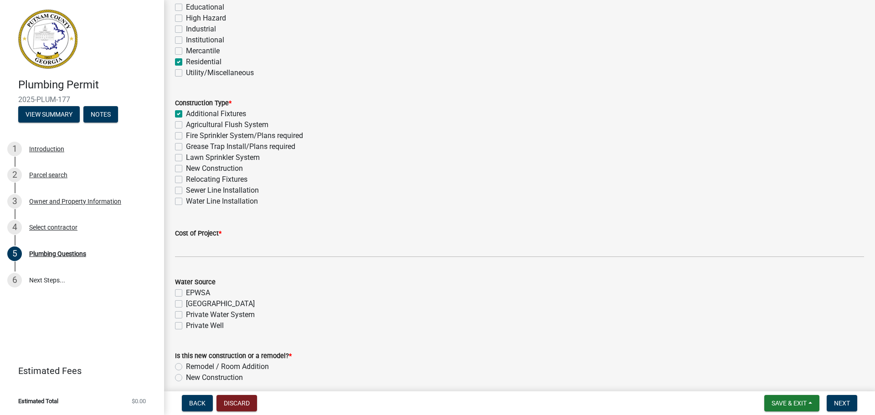
checkbox input "false"
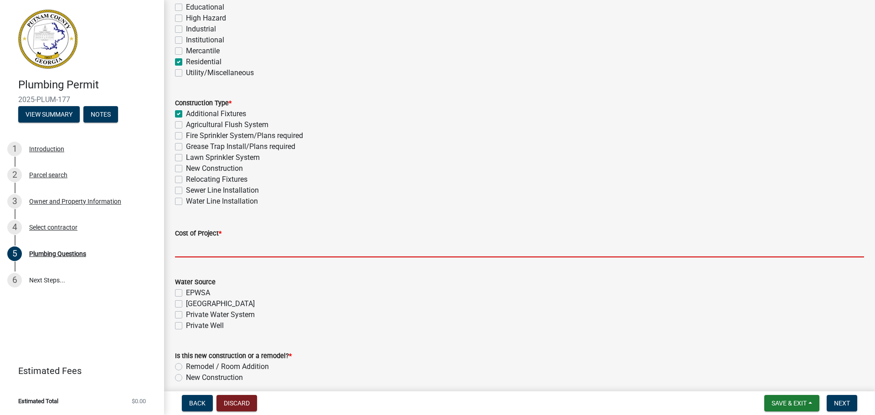
click at [196, 249] on input "text" at bounding box center [519, 248] width 689 height 19
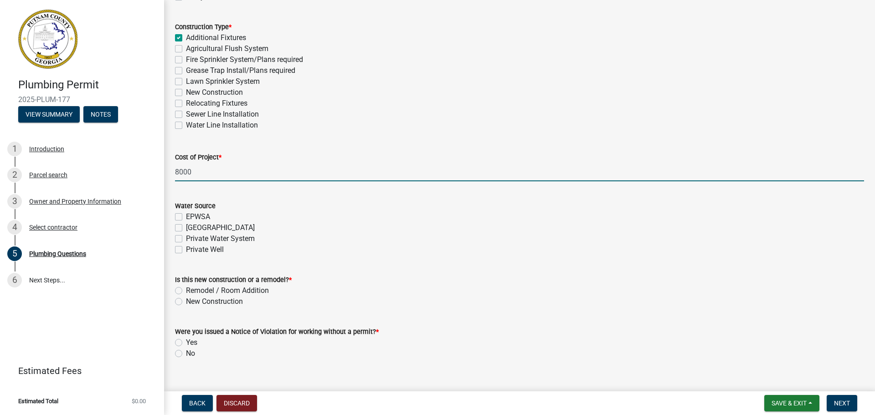
scroll to position [269, 0]
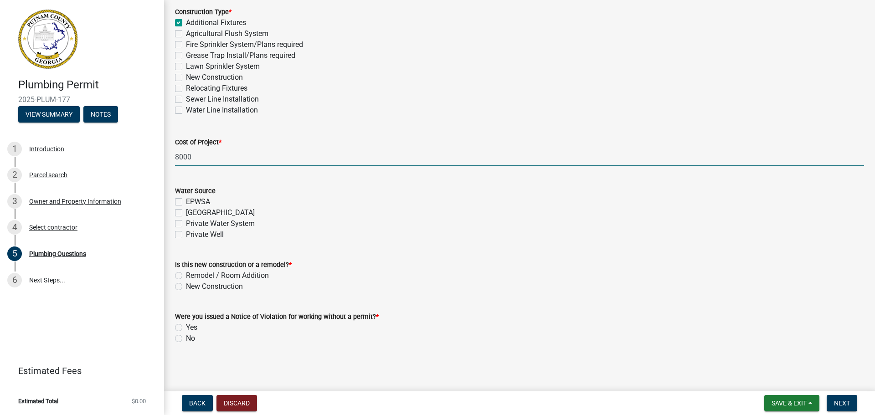
type input "8000"
click at [186, 273] on label "Remodel / Room Addition" at bounding box center [227, 275] width 83 height 11
click at [186, 273] on input "Remodel / Room Addition" at bounding box center [189, 273] width 6 height 6
radio input "true"
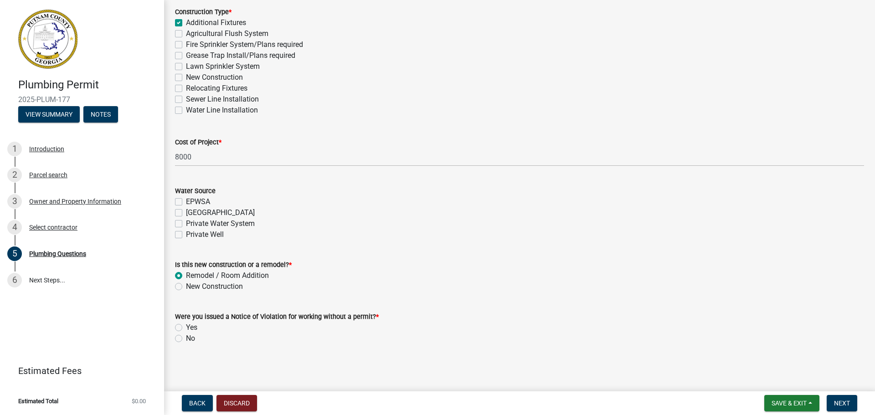
drag, startPoint x: 180, startPoint y: 339, endPoint x: 455, endPoint y: 357, distance: 275.3
click at [186, 339] on label "No" at bounding box center [190, 338] width 9 height 11
click at [186, 339] on input "No" at bounding box center [189, 336] width 6 height 6
radio input "true"
click at [838, 400] on span "Next" at bounding box center [842, 403] width 16 height 7
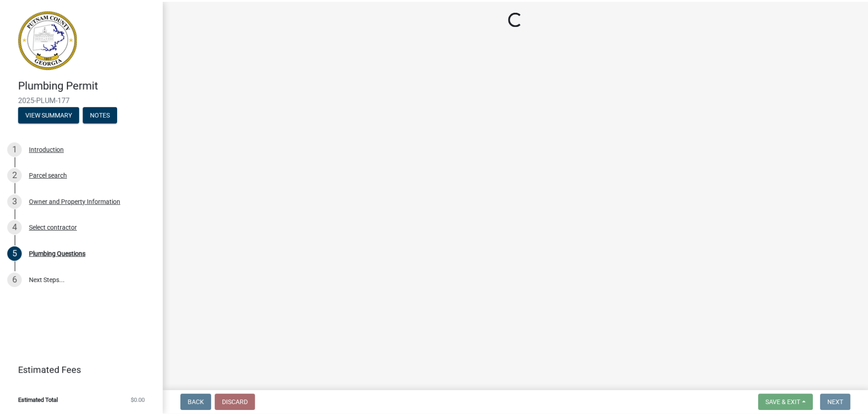
scroll to position [0, 0]
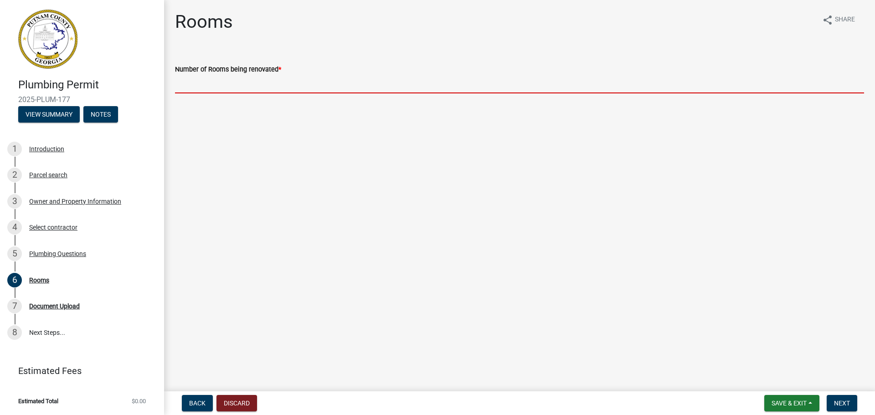
click at [214, 83] on input "text" at bounding box center [519, 84] width 689 height 19
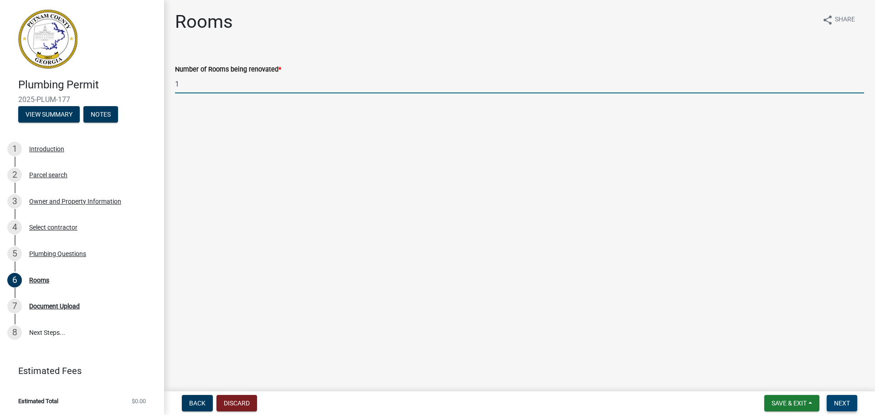
type input "1"
drag, startPoint x: 839, startPoint y: 402, endPoint x: 693, endPoint y: 324, distance: 166.0
click at [840, 402] on span "Next" at bounding box center [842, 403] width 16 height 7
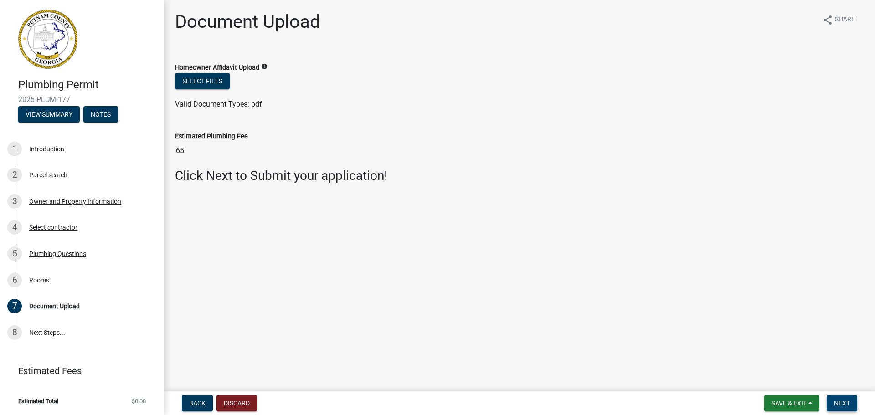
click at [844, 400] on span "Next" at bounding box center [842, 403] width 16 height 7
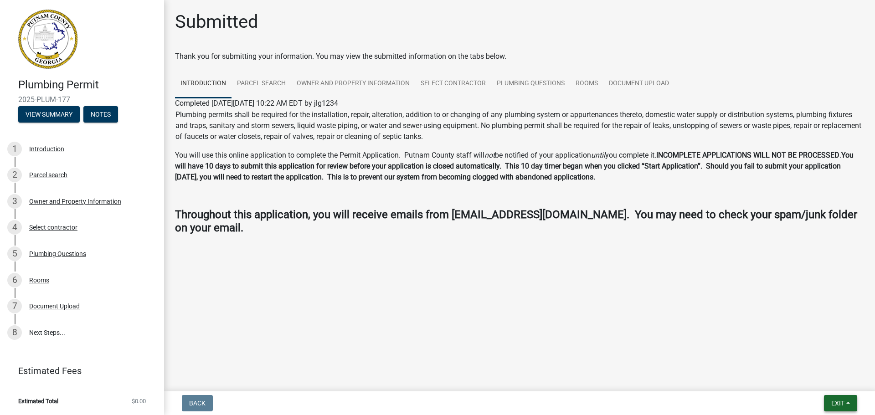
click at [835, 404] on span "Exit" at bounding box center [837, 403] width 13 height 7
click at [805, 384] on button "Save & Exit" at bounding box center [820, 380] width 73 height 22
